Goal: Find specific page/section: Find specific page/section

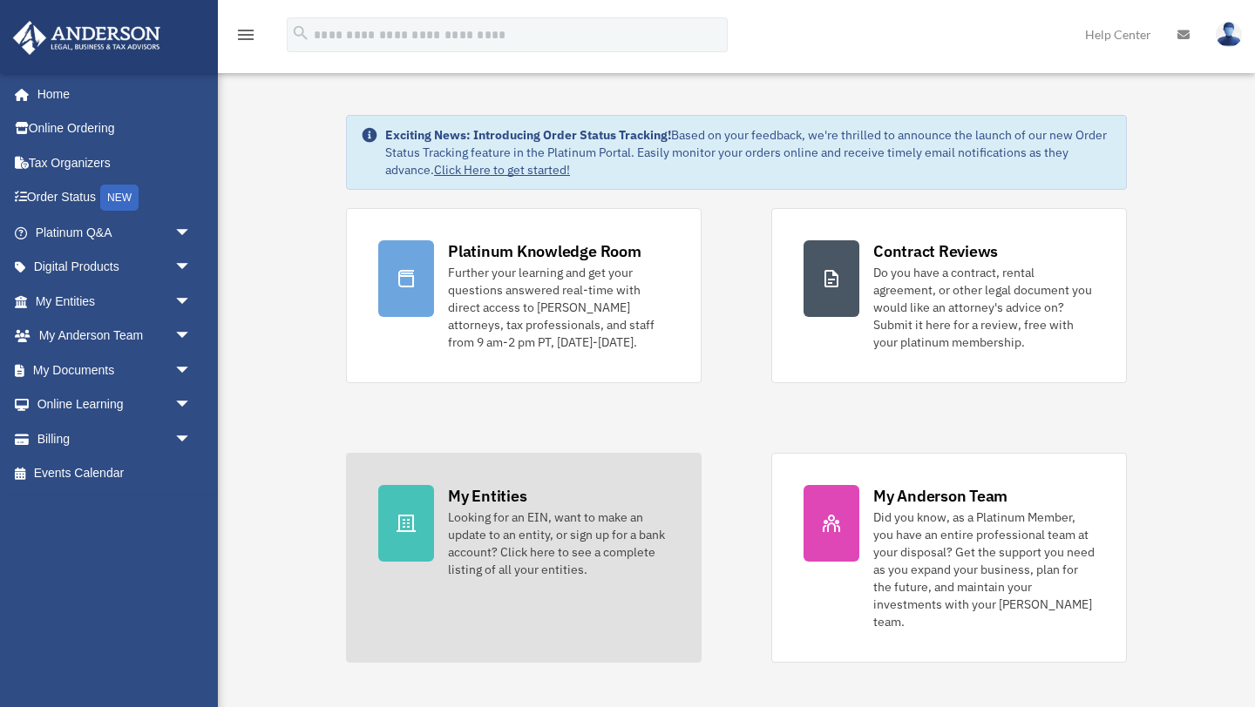
click at [497, 519] on div "Looking for an EIN, want to make an update to an entity, or sign up for a bank …" at bounding box center [558, 544] width 221 height 70
click at [488, 530] on div "Looking for an EIN, want to make an update to an entity, or sign up for a bank …" at bounding box center [558, 544] width 221 height 70
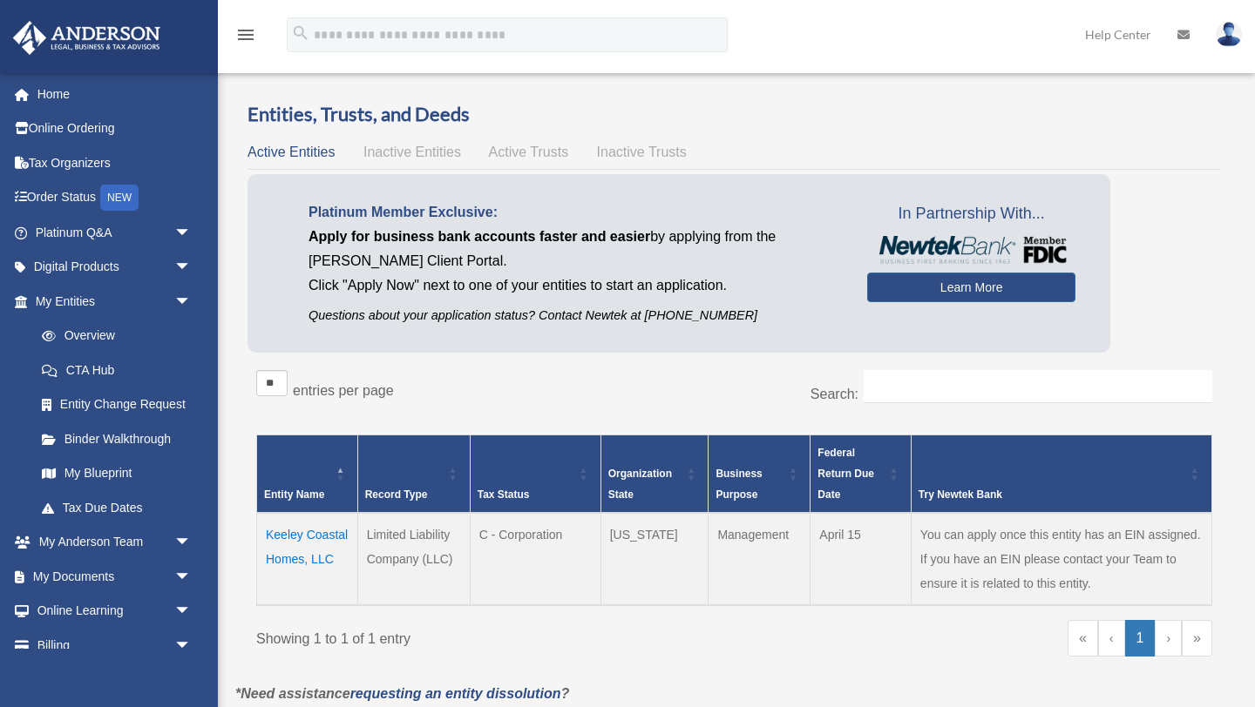
click at [303, 533] on td "Keeley Coastal Homes, LLC" at bounding box center [307, 559] width 101 height 92
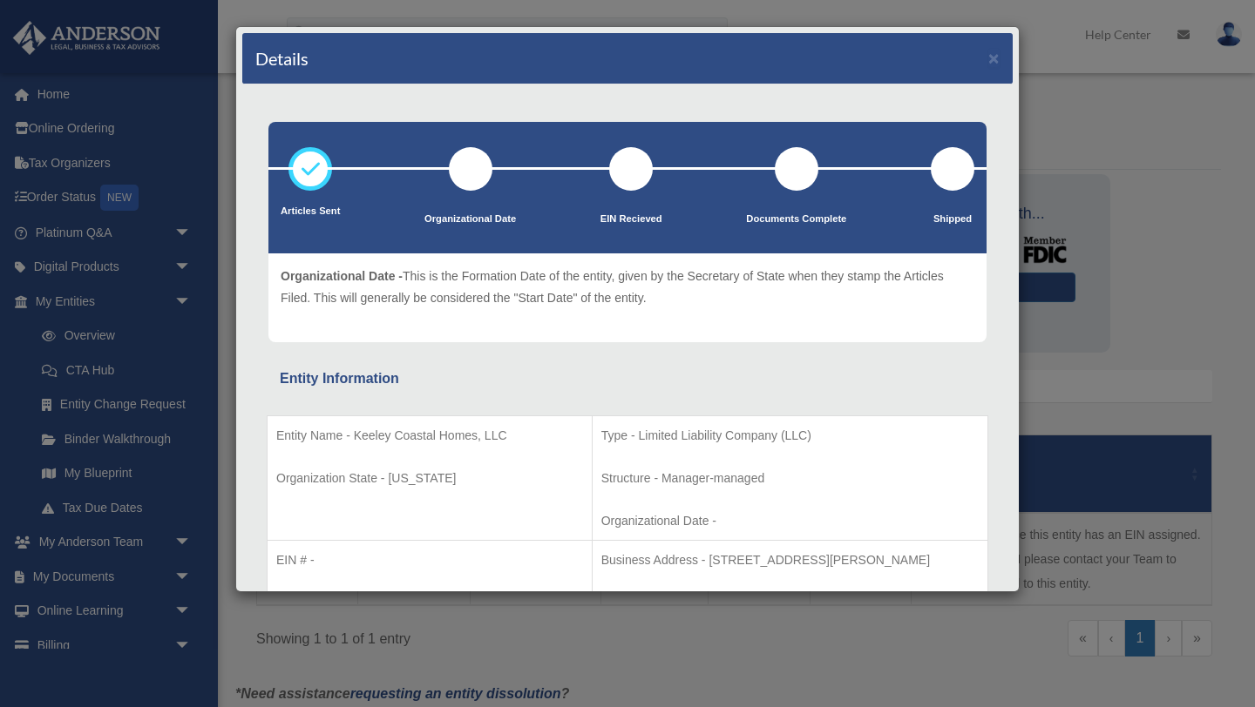
click at [51, 89] on div "Details × Articles Sent Organizational Date" at bounding box center [627, 353] width 1255 height 707
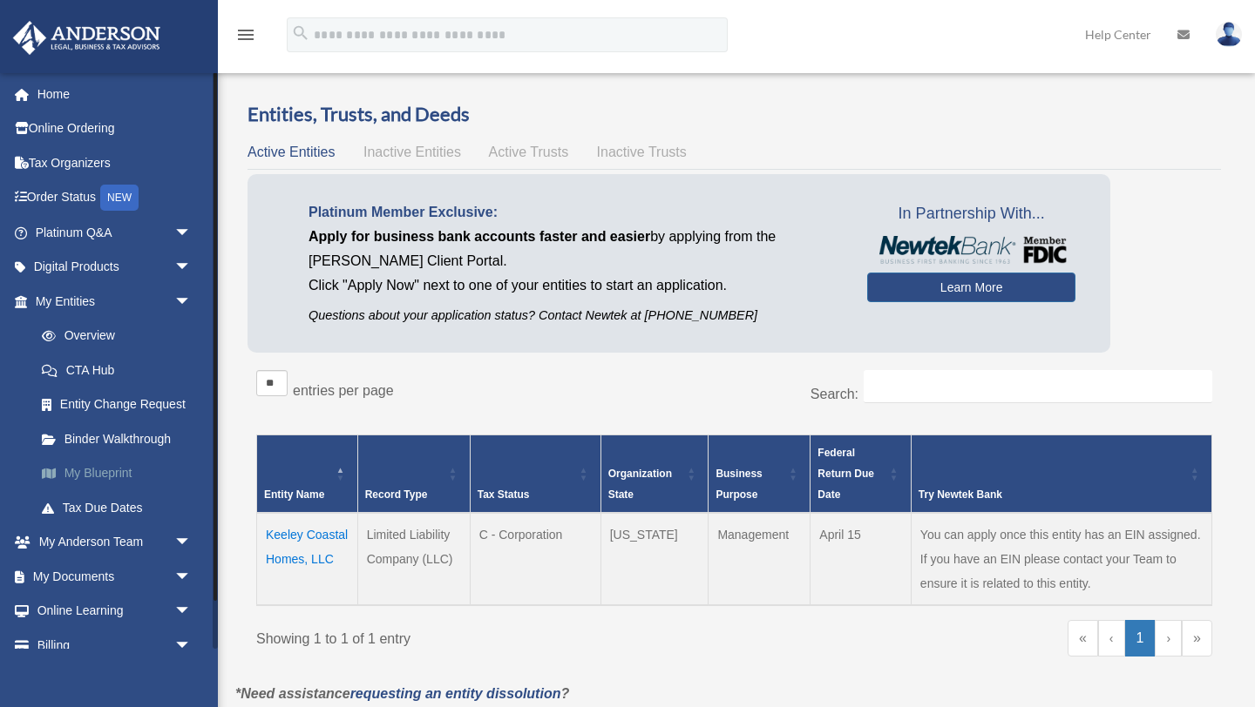
click at [113, 471] on link "My Blueprint" at bounding box center [120, 474] width 193 height 35
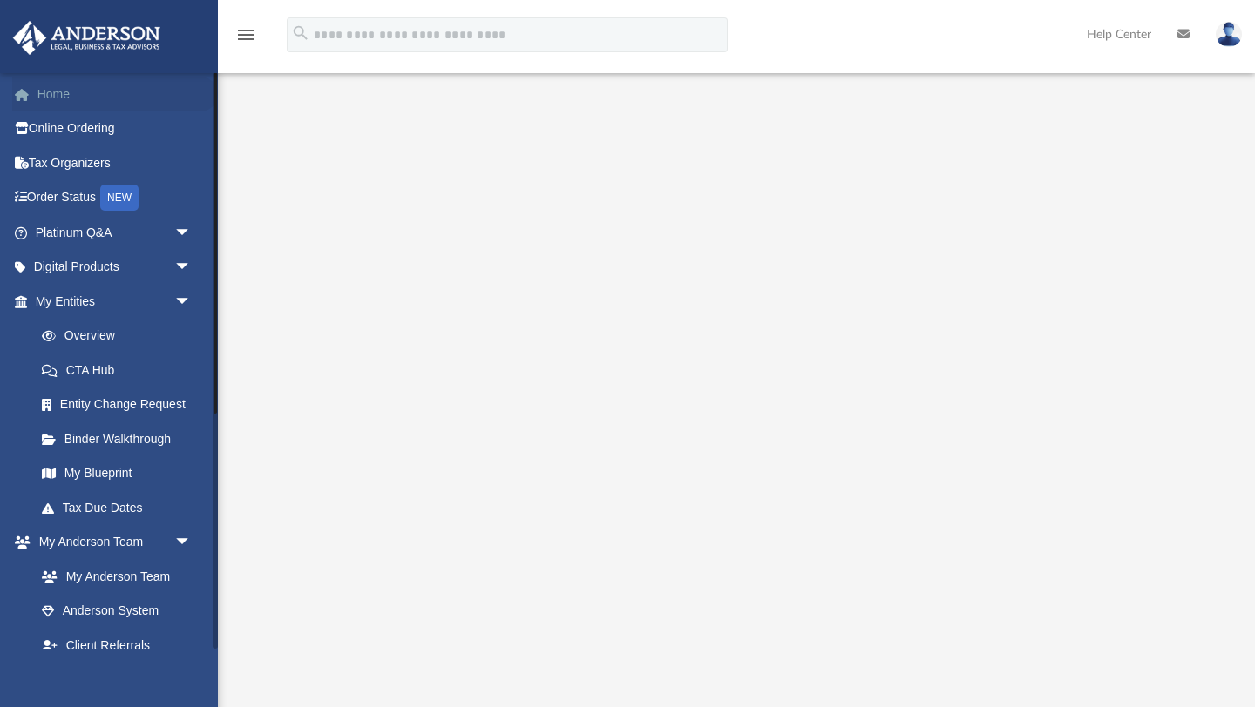
click at [66, 95] on link "Home" at bounding box center [115, 94] width 206 height 35
click at [57, 166] on link "Tax Organizers" at bounding box center [115, 162] width 206 height 35
